Goal: Task Accomplishment & Management: Complete application form

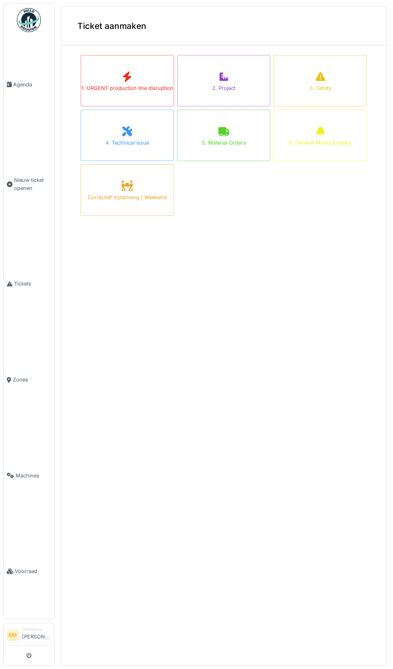
click at [139, 79] on div "1. URGENT production line disruption" at bounding box center [127, 80] width 93 height 51
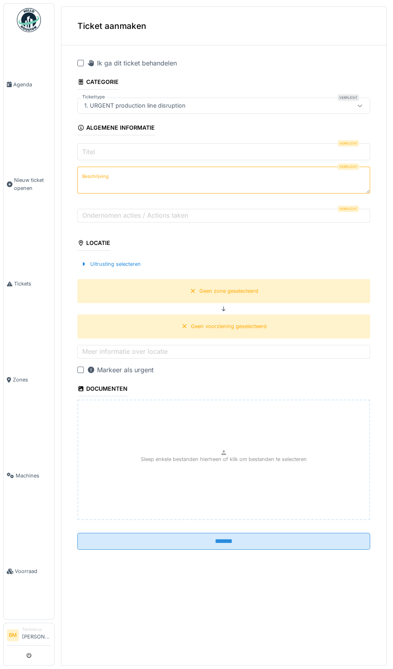
click at [190, 153] on input "Titel" at bounding box center [223, 151] width 293 height 17
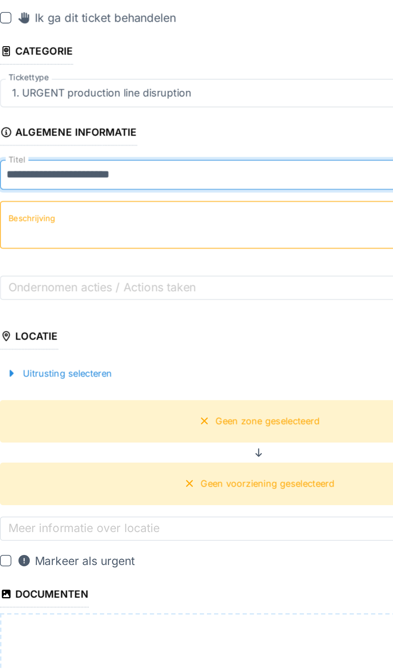
type input "**********"
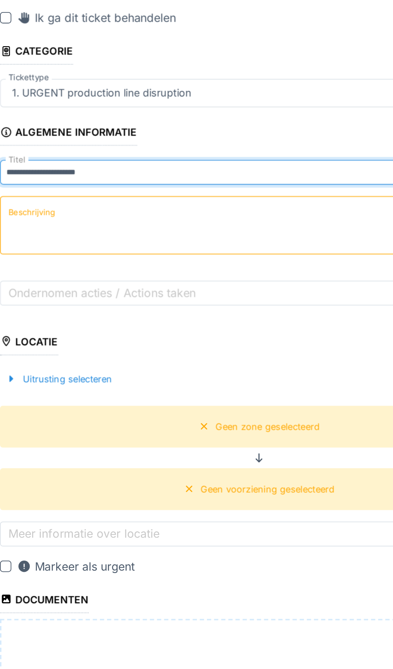
click at [144, 179] on textarea "Beschrijving" at bounding box center [223, 180] width 293 height 33
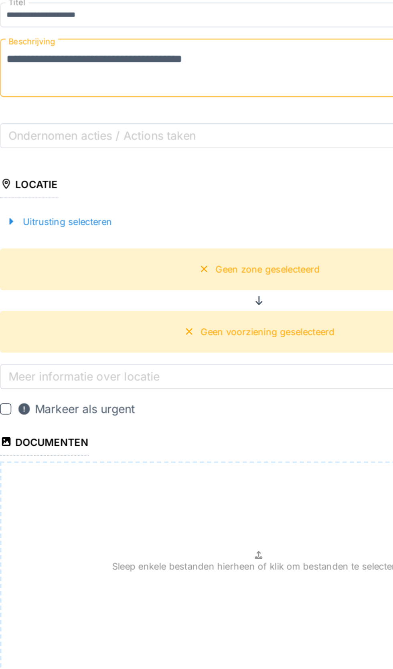
type textarea "**********"
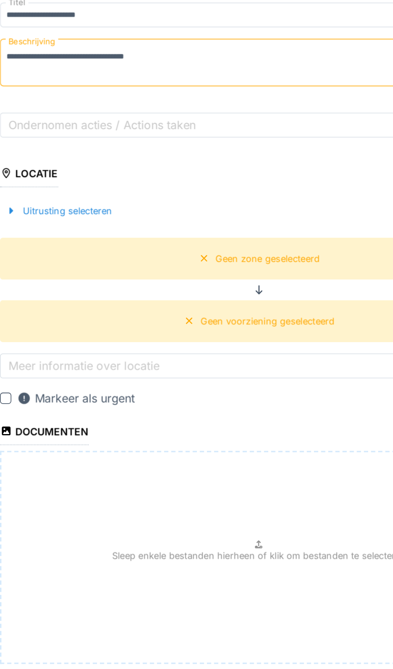
click at [124, 266] on div "Uitrusting selecteren" at bounding box center [110, 261] width 67 height 11
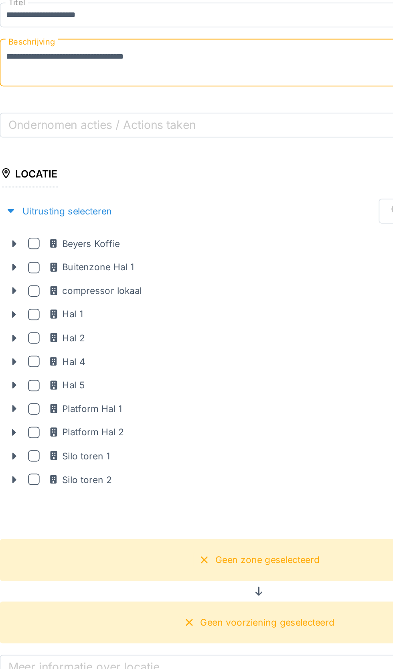
click at [96, 333] on div at bounding box center [96, 332] width 6 height 6
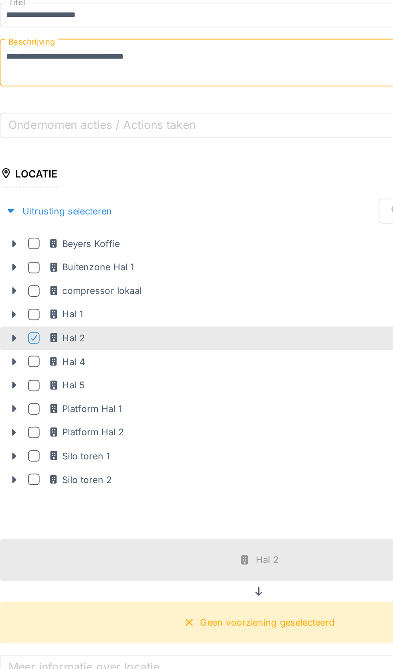
click at [96, 333] on icon at bounding box center [96, 333] width 5 height 4
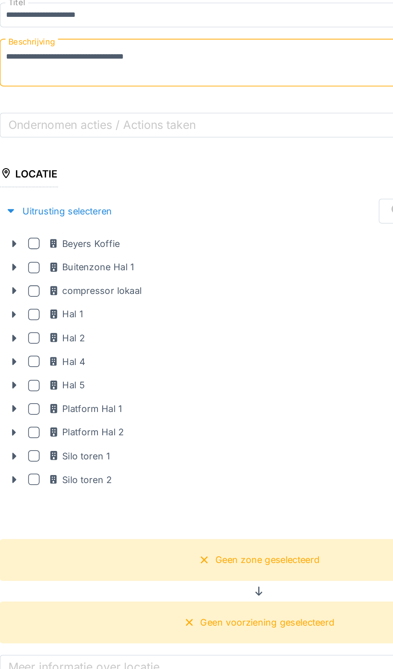
click at [88, 335] on icon at bounding box center [85, 332] width 6 height 5
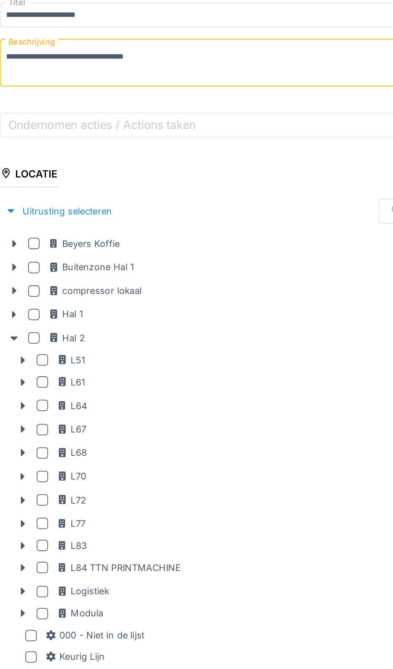
click at [93, 439] on icon at bounding box center [90, 437] width 6 height 5
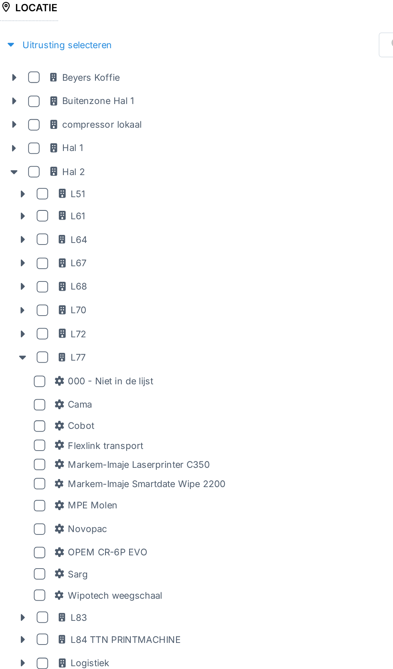
scroll to position [94, 0]
click at [100, 427] on div at bounding box center [100, 427] width 6 height 6
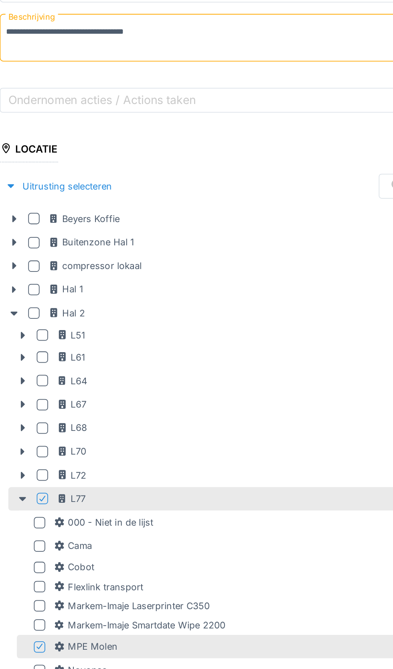
scroll to position [11, 0]
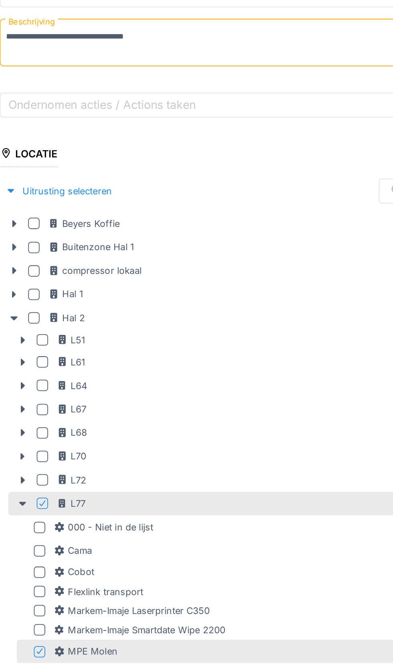
click at [127, 252] on div "Uitrusting selecteren" at bounding box center [110, 249] width 67 height 11
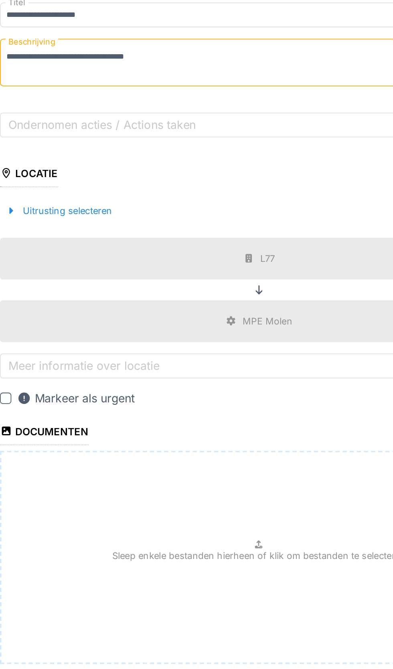
scroll to position [0, 0]
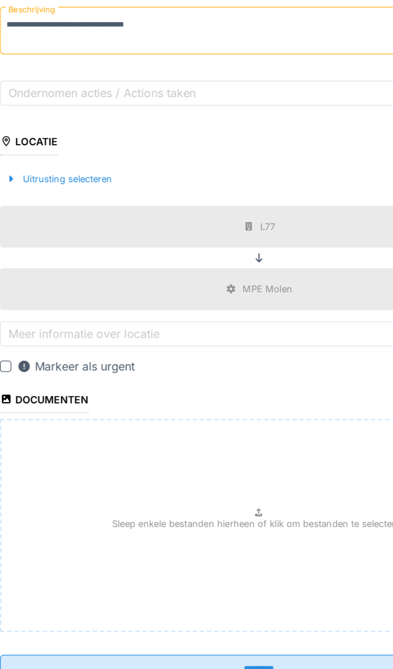
click at [96, 388] on div "Documenten" at bounding box center [102, 387] width 50 height 14
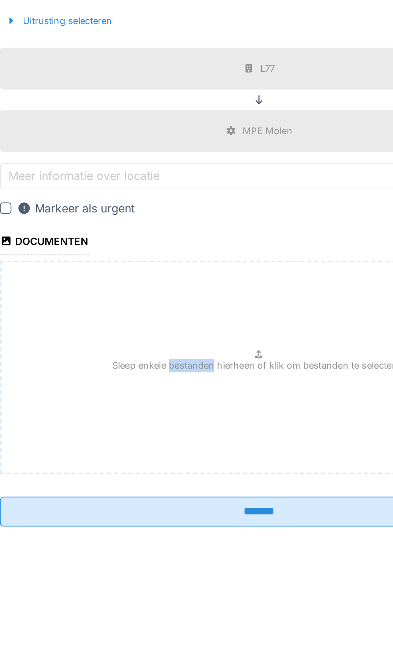
click at [207, 493] on div "Sleep enkele bestanden hierheen of klik om bestanden te selecteren" at bounding box center [223, 456] width 293 height 120
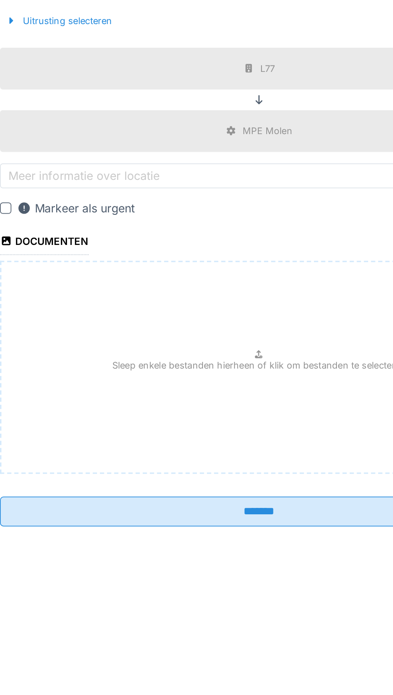
type input "**********"
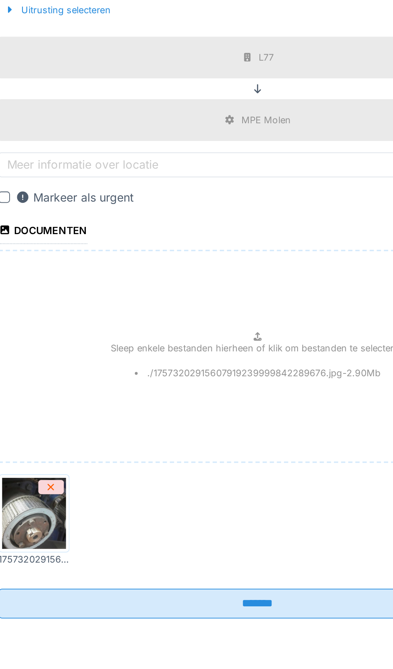
click at [237, 600] on input "*******" at bounding box center [223, 596] width 293 height 17
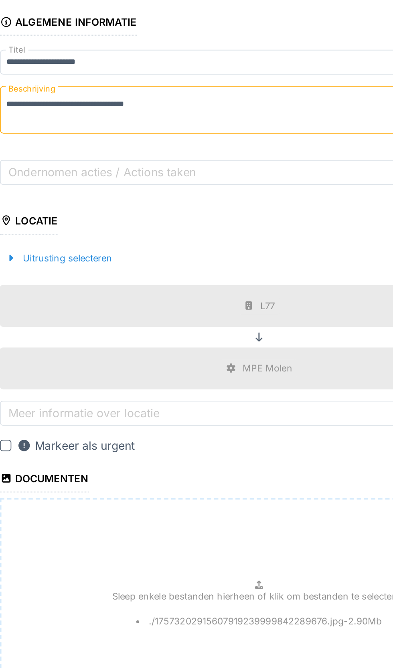
click at [143, 212] on label "Ondernomen acties / Actions taken" at bounding box center [135, 212] width 109 height 10
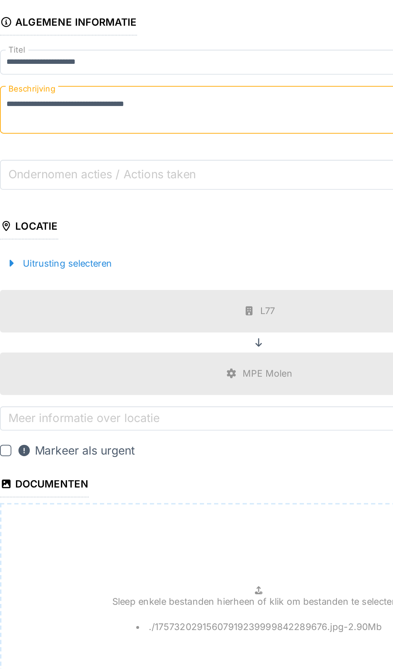
click at [143, 212] on input "Ondernomen acties / Actions taken" at bounding box center [223, 213] width 293 height 17
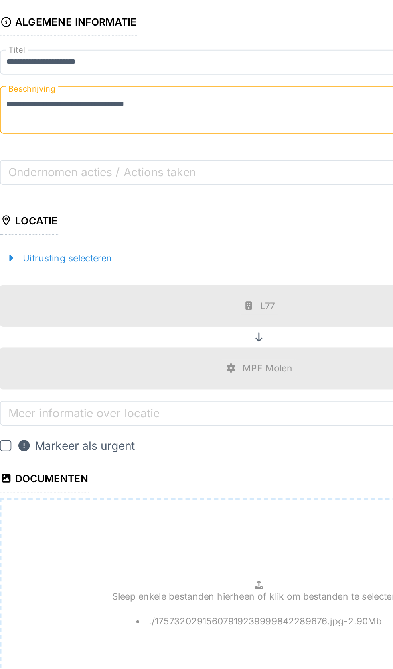
click at [165, 215] on label "Ondernomen acties / Actions taken" at bounding box center [135, 212] width 109 height 10
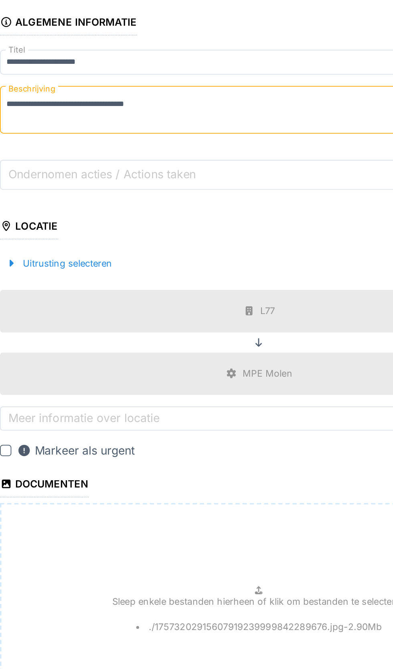
click at [165, 215] on input "Ondernomen acties / Actions taken" at bounding box center [223, 213] width 293 height 17
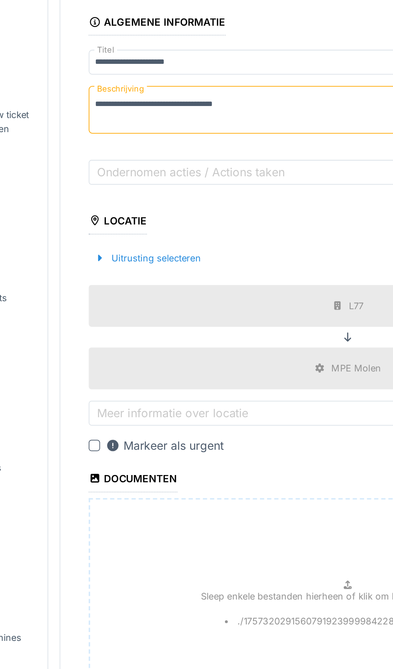
click at [148, 215] on label "Ondernomen acties / Actions taken" at bounding box center [135, 212] width 109 height 10
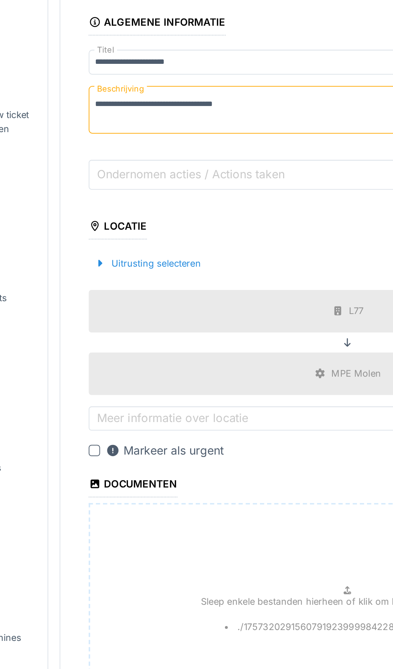
click at [148, 215] on input "Ondernomen acties / Actions taken" at bounding box center [223, 213] width 293 height 17
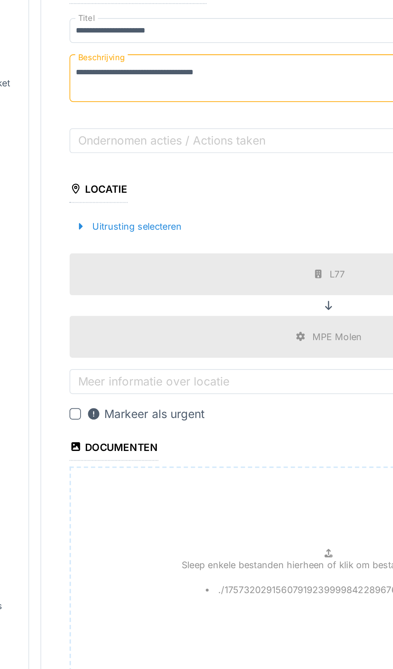
click at [137, 210] on label "Ondernomen acties / Actions taken" at bounding box center [135, 212] width 109 height 10
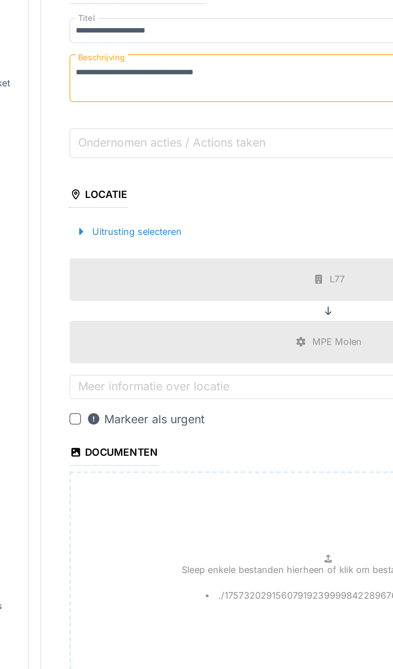
click at [137, 210] on input "Ondernomen acties / Actions taken" at bounding box center [223, 213] width 293 height 17
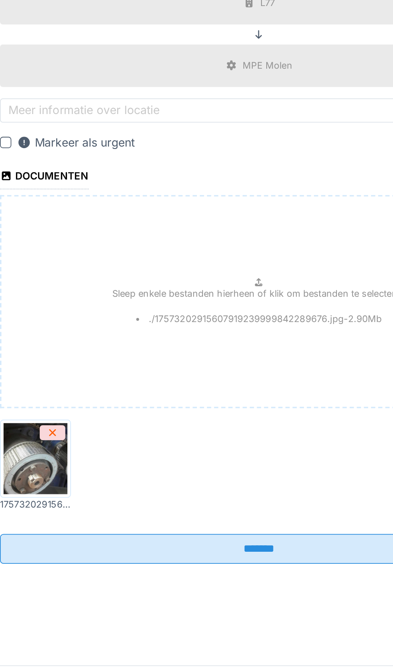
scroll to position [3, 0]
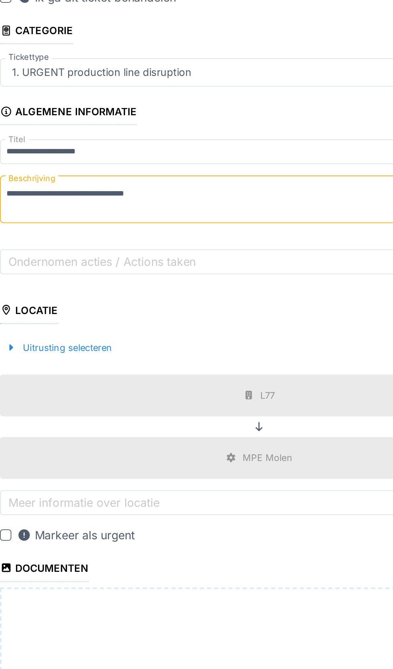
click at [164, 209] on label "Ondernomen acties / Actions taken" at bounding box center [135, 212] width 109 height 10
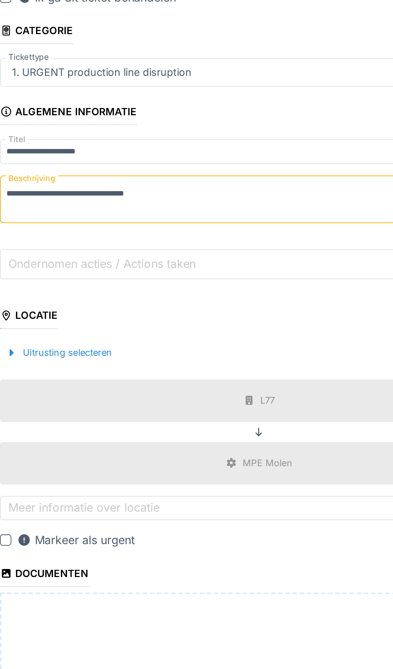
click at [164, 209] on input "Ondernomen acties / Actions taken" at bounding box center [223, 213] width 293 height 17
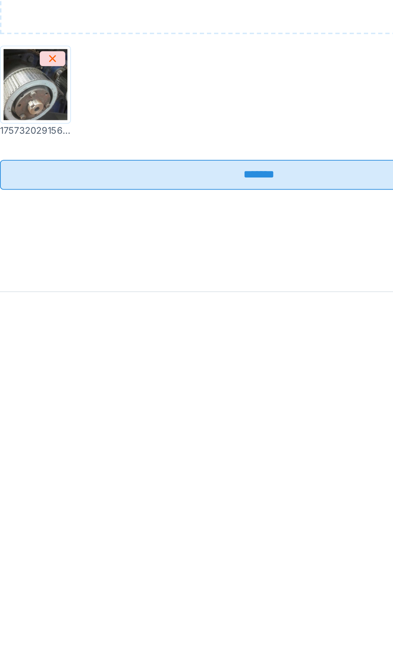
scroll to position [7, 0]
type input "**********"
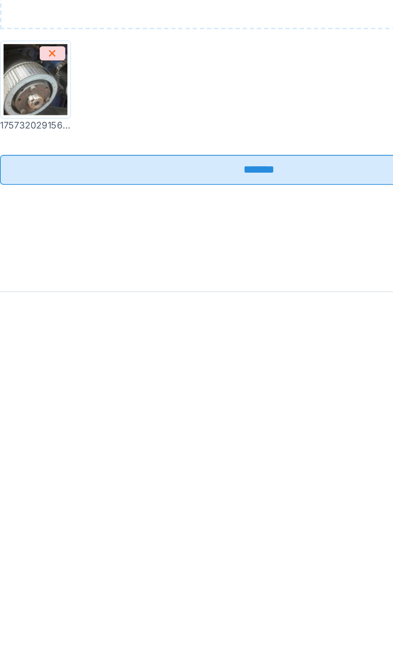
click at [233, 596] on input "*******" at bounding box center [223, 596] width 293 height 17
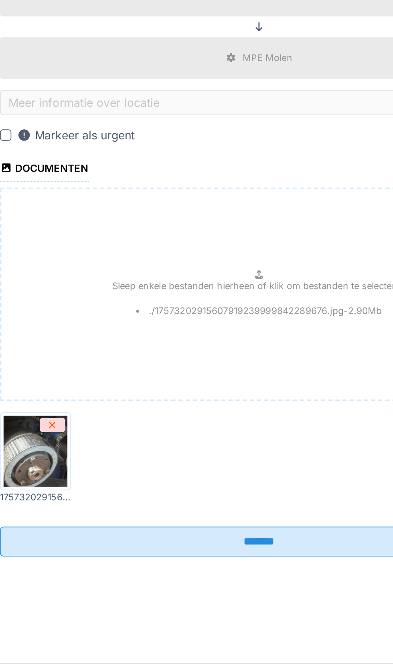
scroll to position [4, 0]
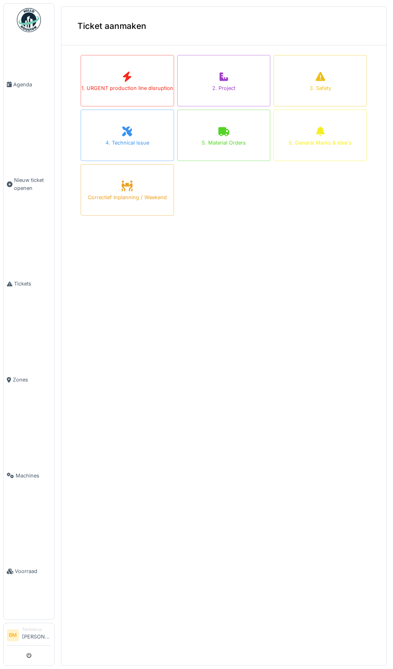
scroll to position [4, 0]
